Goal: Task Accomplishment & Management: Manage account settings

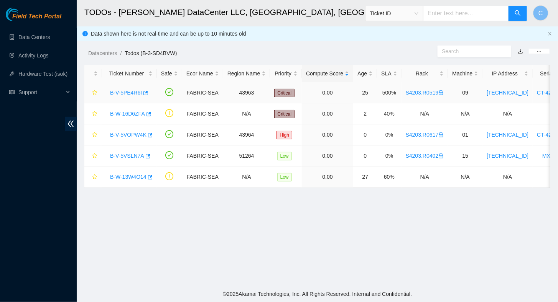
click at [119, 92] on link "B-V-5PE4R6I" at bounding box center [126, 93] width 32 height 6
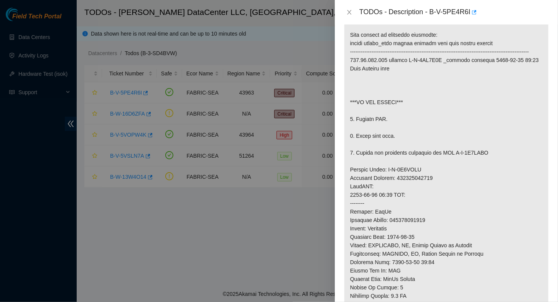
scroll to position [422, 0]
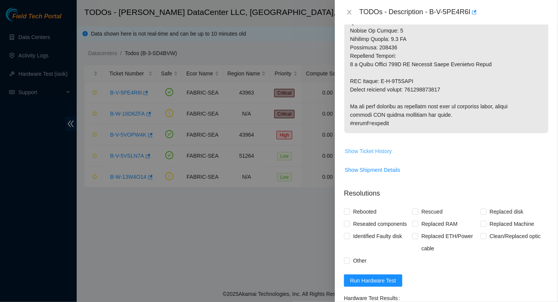
click at [365, 156] on span "Show Ticket History" at bounding box center [368, 151] width 47 height 8
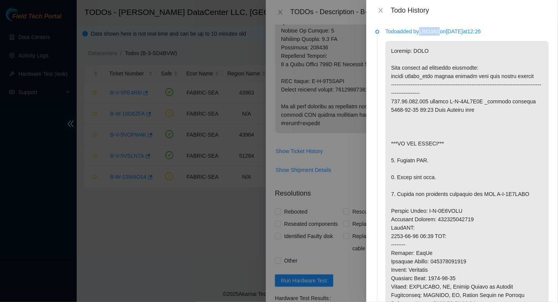
drag, startPoint x: 422, startPoint y: 32, endPoint x: 440, endPoint y: 33, distance: 18.0
click at [440, 33] on p "Todo added by LROJAS on 2025-08-25 at 12:26" at bounding box center [466, 31] width 163 height 8
copy p "LROJAS"
click at [421, 15] on div "Todo History" at bounding box center [462, 10] width 192 height 21
click at [380, 11] on icon "close" at bounding box center [380, 10] width 4 height 5
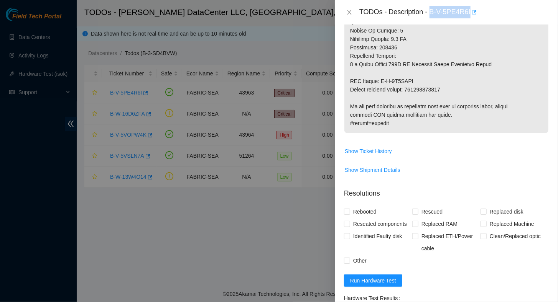
drag, startPoint x: 430, startPoint y: 12, endPoint x: 469, endPoint y: 15, distance: 40.0
click at [469, 15] on div "TODOs - Description - B-V-5PE4R6I" at bounding box center [453, 12] width 189 height 12
copy div "B-V-5PE4R6I"
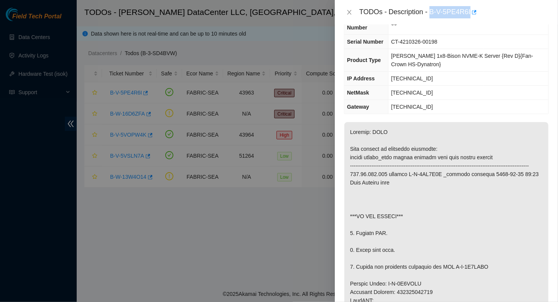
scroll to position [0, 0]
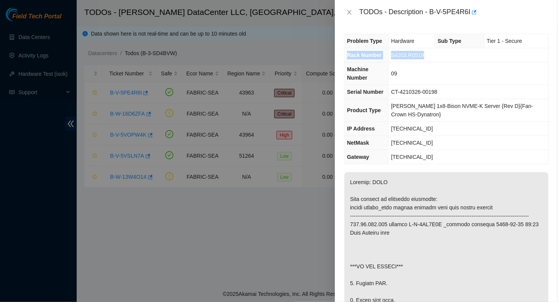
drag, startPoint x: 346, startPoint y: 55, endPoint x: 428, endPoint y: 56, distance: 81.3
click at [428, 56] on tr "Rack Number S4203.R0519" at bounding box center [446, 55] width 204 height 14
copy tr "Rack Number S4203.R0519"
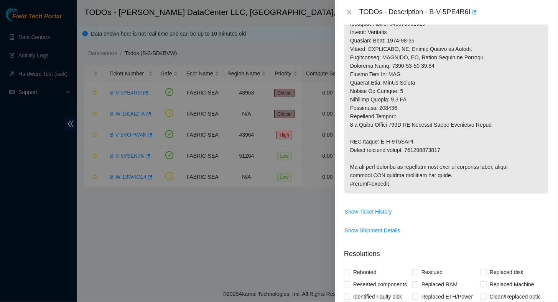
scroll to position [383, 0]
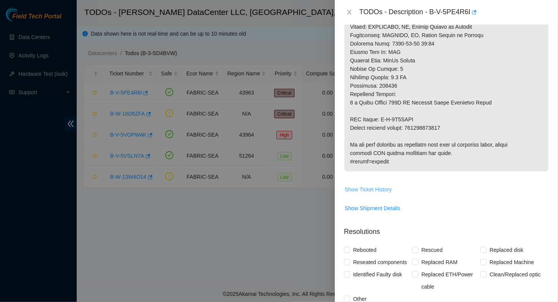
click at [376, 194] on span "Show Ticket History" at bounding box center [368, 189] width 47 height 8
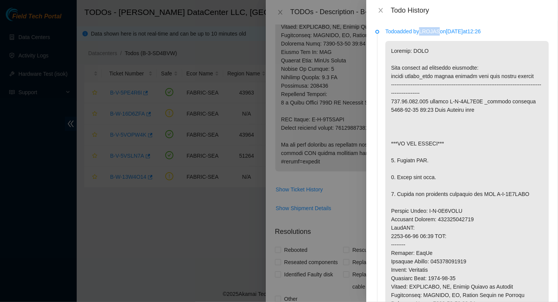
drag, startPoint x: 422, startPoint y: 32, endPoint x: 440, endPoint y: 31, distance: 18.0
click at [440, 31] on p "Todo added by LROJAS on 2025-08-25 at 12:26" at bounding box center [466, 31] width 163 height 8
copy p "LROJAS"
click at [381, 10] on icon "close" at bounding box center [380, 10] width 4 height 5
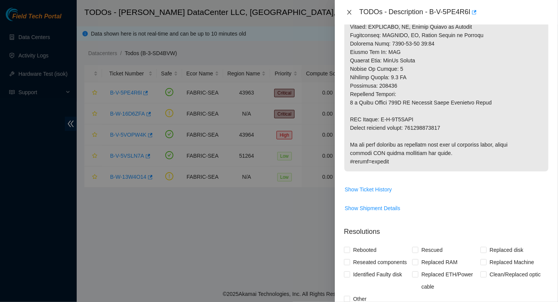
click at [350, 11] on icon "close" at bounding box center [349, 12] width 4 height 5
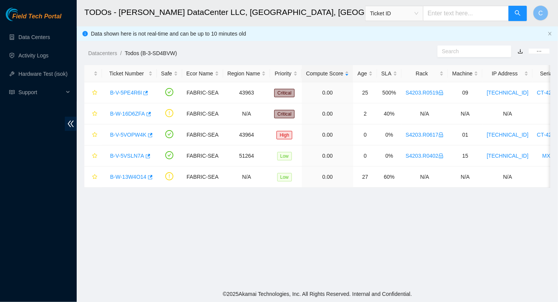
scroll to position [202, 0]
click at [129, 94] on link "B-V-5PE4R6I" at bounding box center [126, 93] width 32 height 6
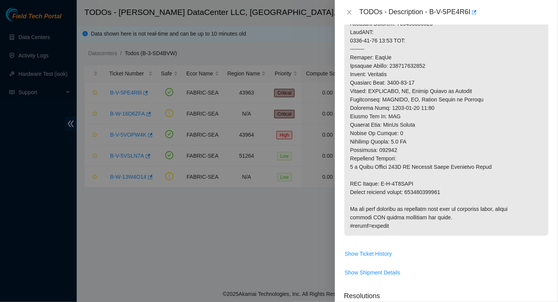
scroll to position [581, 0]
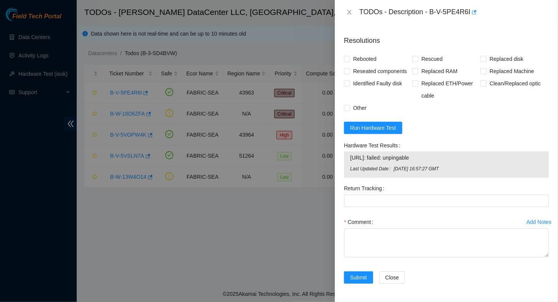
click at [528, 224] on div "Add Notes" at bounding box center [538, 222] width 25 height 5
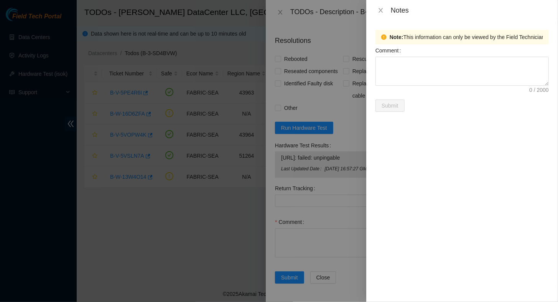
click at [384, 53] on label "Comment" at bounding box center [389, 50] width 29 height 12
click at [384, 57] on textarea "Comment" at bounding box center [461, 71] width 173 height 29
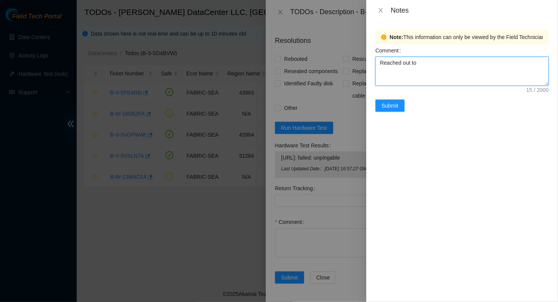
paste textarea "LROJAS"
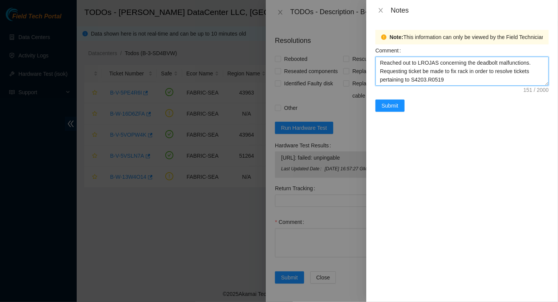
drag, startPoint x: 448, startPoint y: 80, endPoint x: 368, endPoint y: 59, distance: 82.7
click at [368, 59] on div "Note: This information can only be viewed by the Field Technician who have acce…" at bounding box center [462, 162] width 192 height 282
type textarea "Reached out to LROJAS concerning the deadbolt malfunctions. Requesting ticket b…"
click at [381, 10] on icon "close" at bounding box center [381, 10] width 6 height 6
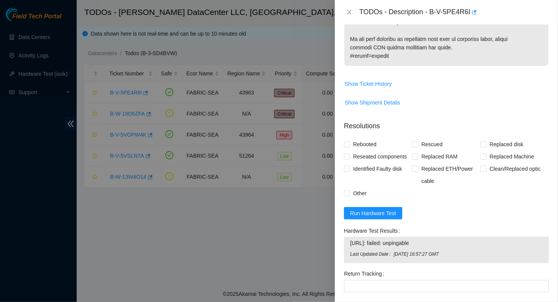
scroll to position [575, 0]
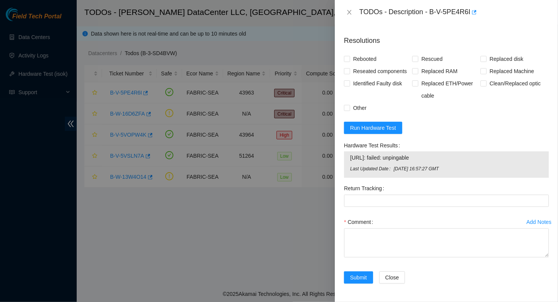
click at [532, 225] on div "Add Notes" at bounding box center [538, 222] width 25 height 5
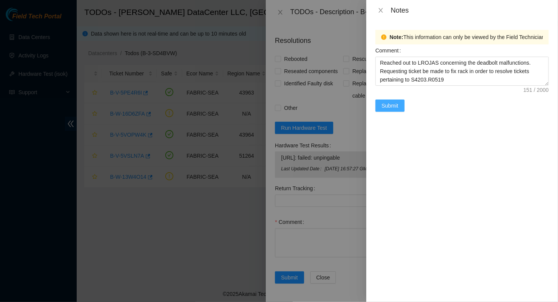
click at [394, 107] on span "Submit" at bounding box center [389, 106] width 17 height 8
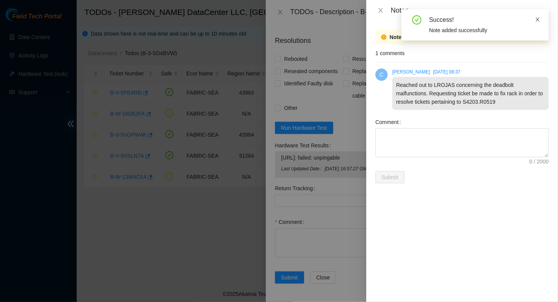
click at [537, 19] on icon "close" at bounding box center [537, 19] width 5 height 5
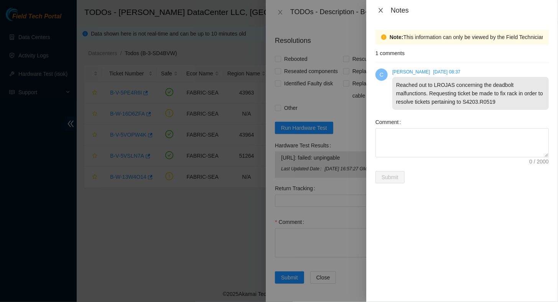
click at [383, 10] on icon "close" at bounding box center [381, 10] width 6 height 6
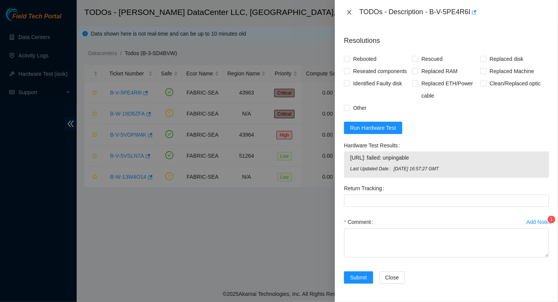
click at [351, 11] on icon "close" at bounding box center [349, 12] width 6 height 6
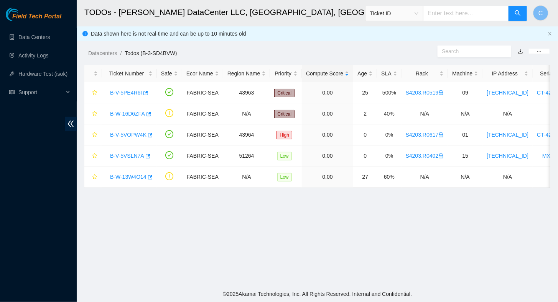
scroll to position [190, 0]
click at [128, 94] on link "B-V-5PE4R6I" at bounding box center [126, 93] width 32 height 6
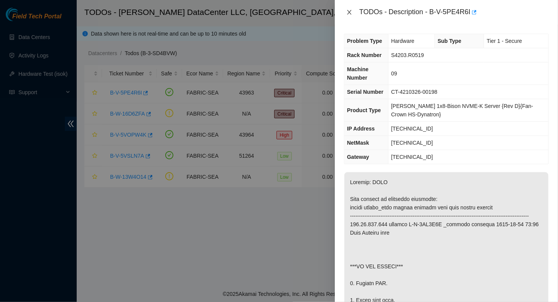
click at [348, 14] on icon "close" at bounding box center [349, 12] width 6 height 6
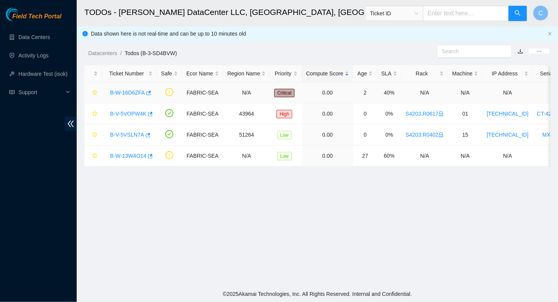
click at [126, 93] on link "B-W-16D6ZFA" at bounding box center [127, 93] width 35 height 6
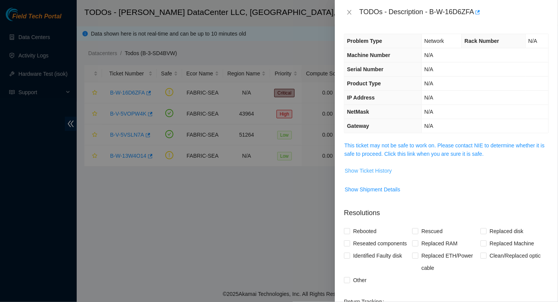
click at [370, 170] on span "Show Ticket History" at bounding box center [368, 171] width 47 height 8
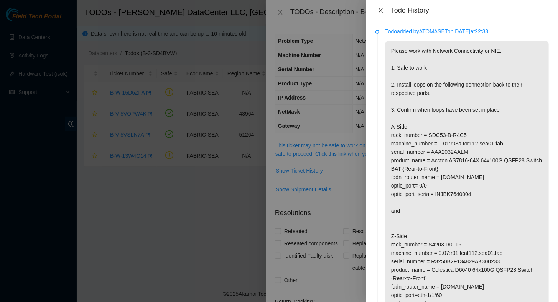
click at [382, 8] on icon "close" at bounding box center [381, 10] width 6 height 6
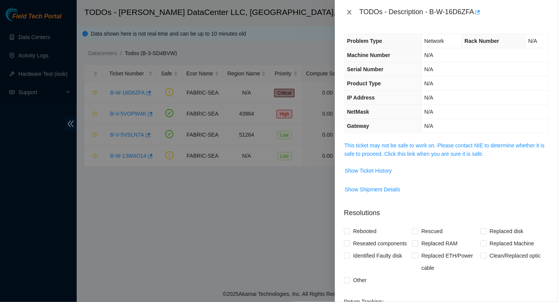
click at [348, 11] on icon "close" at bounding box center [349, 12] width 6 height 6
